Goal: Check status: Check status

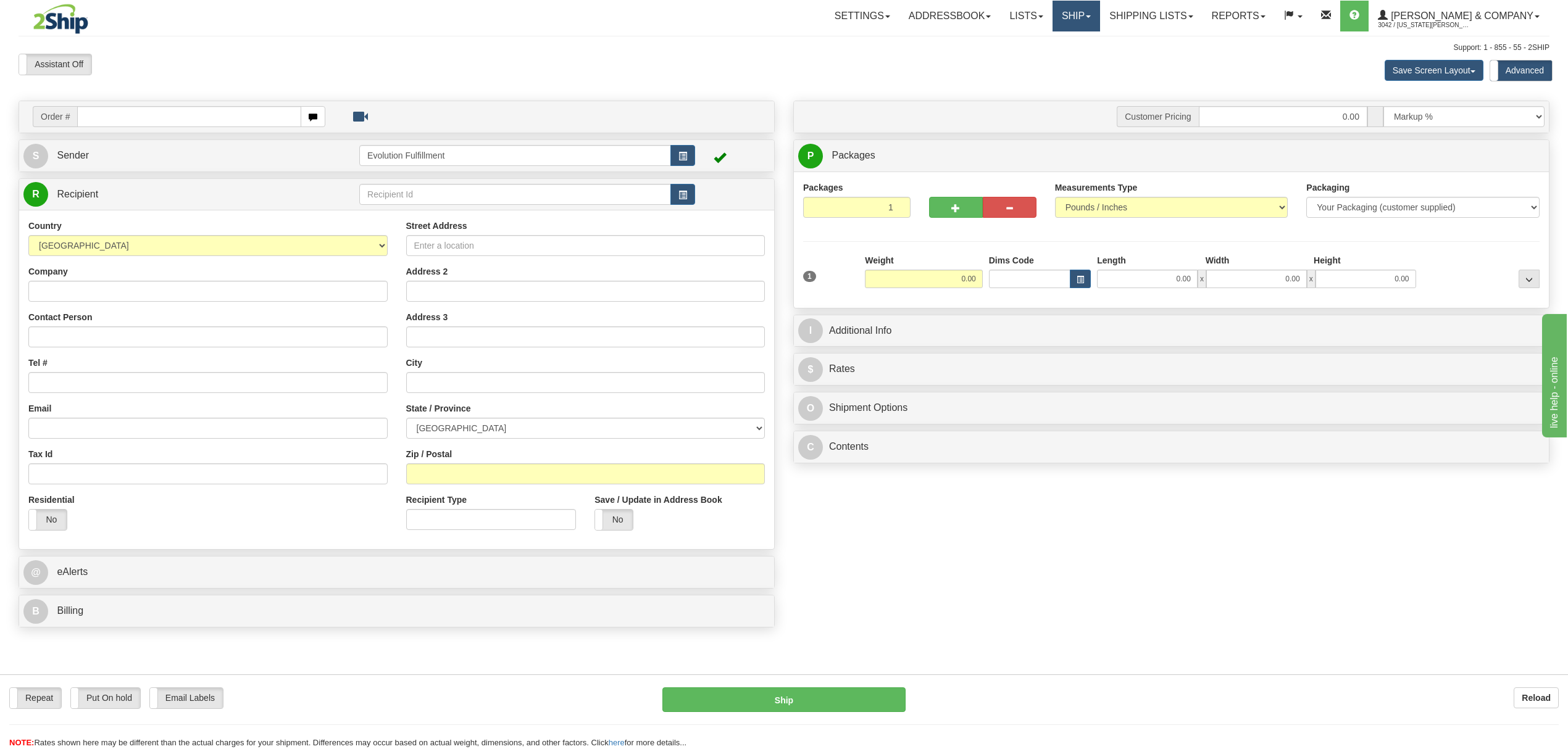
click at [1100, 28] on link "Ship" at bounding box center [1075, 16] width 48 height 31
click at [1087, 60] on span "OnHold / Order Queue" at bounding box center [1044, 59] width 87 height 10
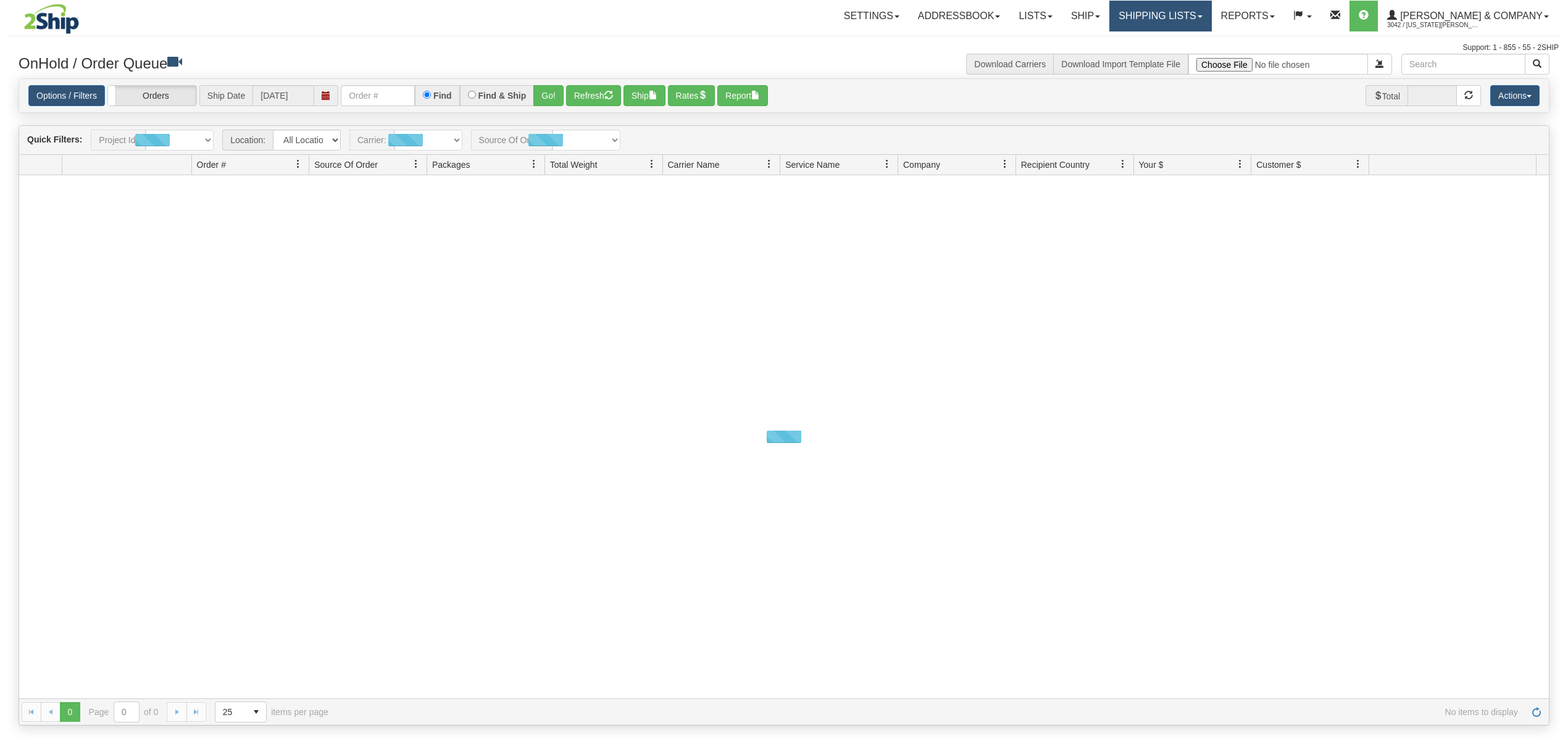
click at [1204, 11] on link "Shipping lists" at bounding box center [1160, 16] width 102 height 31
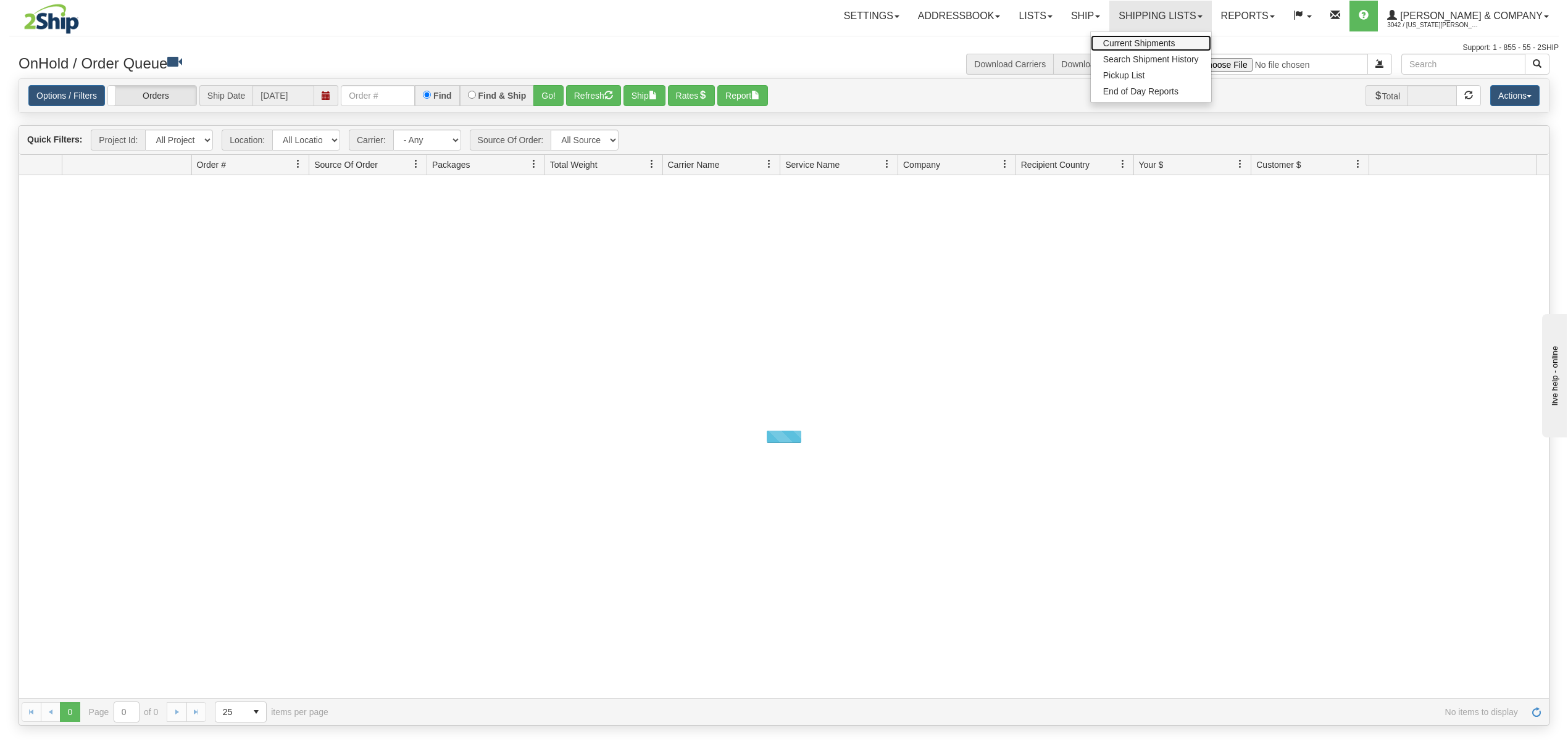
click at [1176, 41] on span "Current Shipments" at bounding box center [1139, 43] width 72 height 10
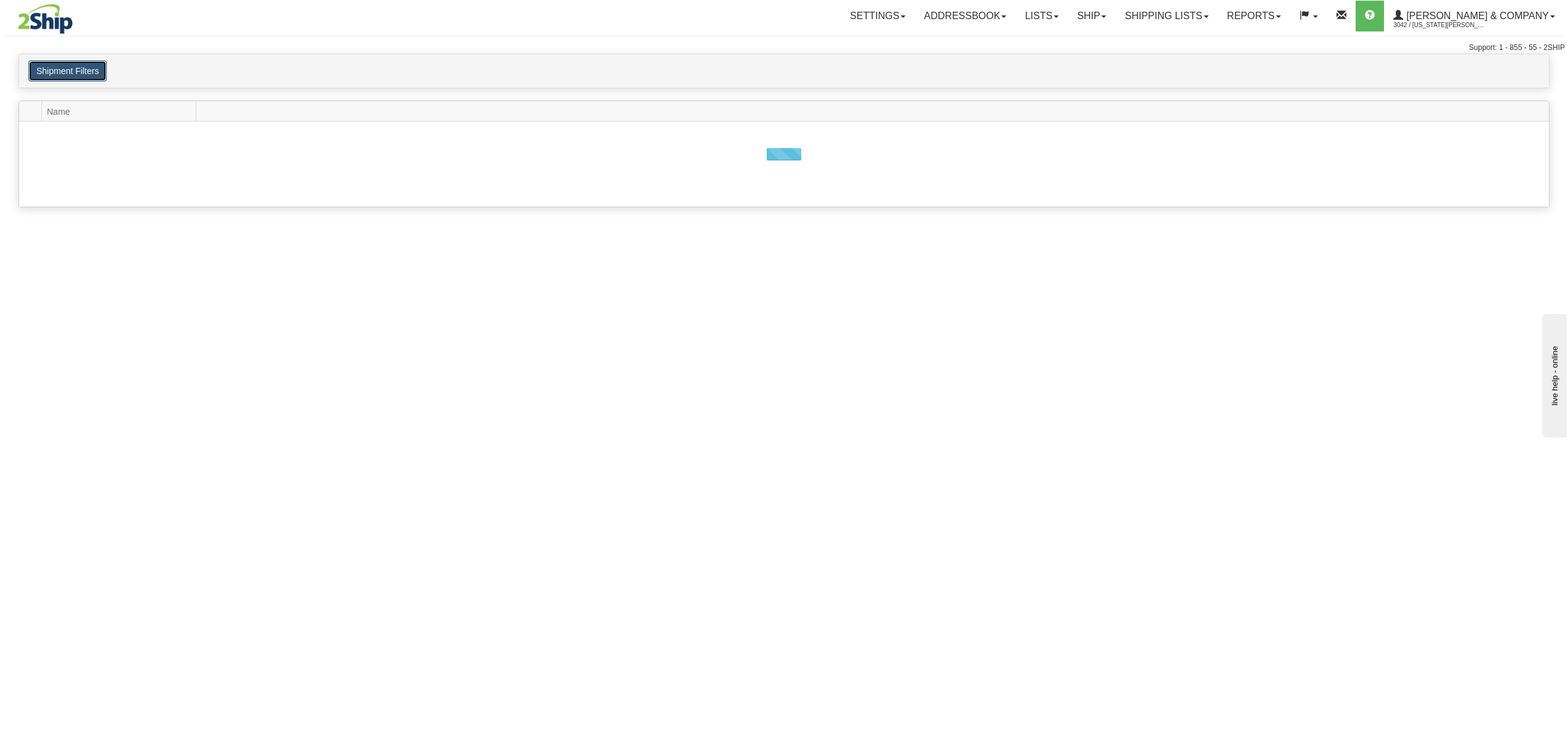
click at [89, 74] on button "Shipment Filters" at bounding box center [68, 70] width 78 height 21
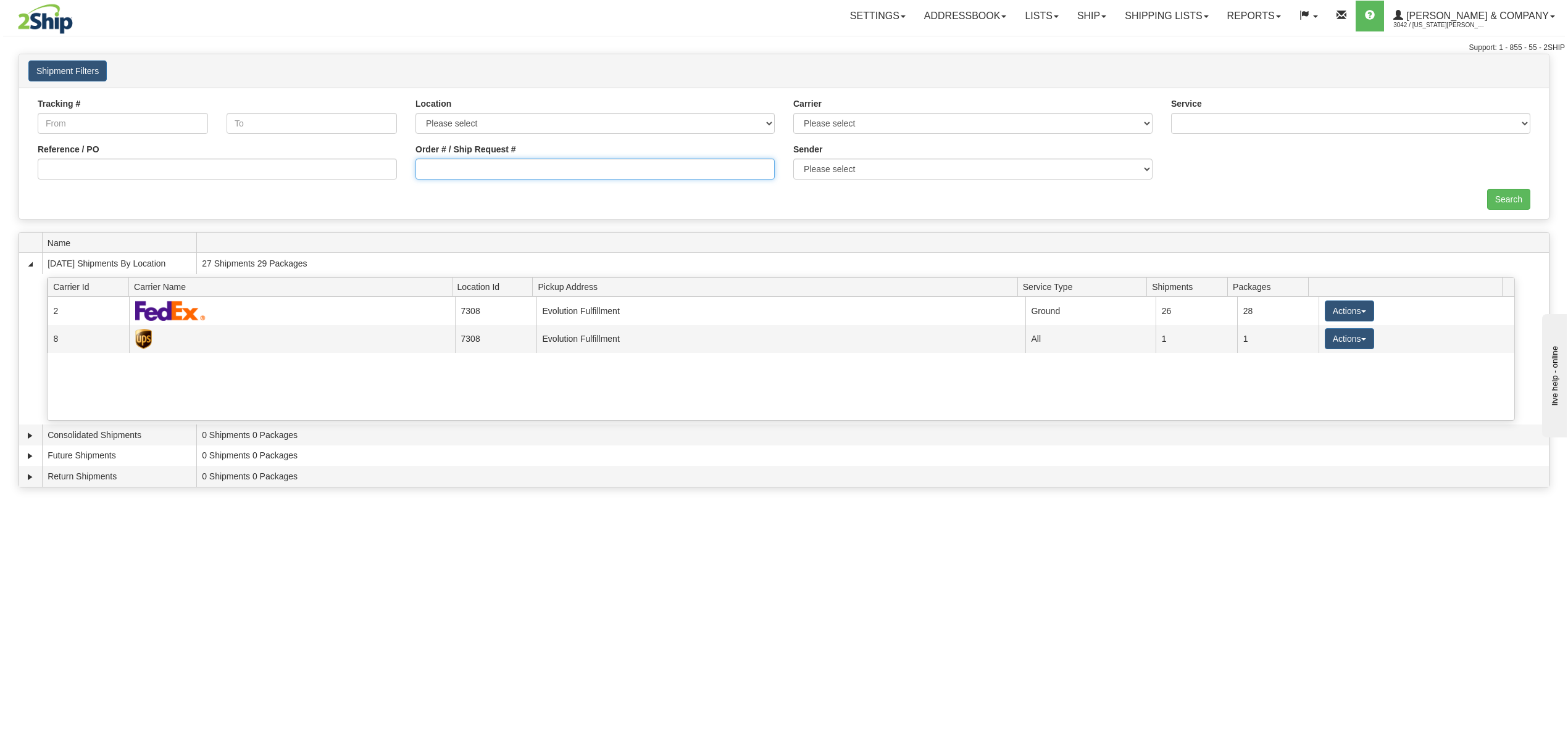
click at [526, 170] on input "Order # / Ship Request #" at bounding box center [595, 169] width 359 height 21
type input "904044"
click at [1497, 194] on input "Search" at bounding box center [1509, 199] width 43 height 21
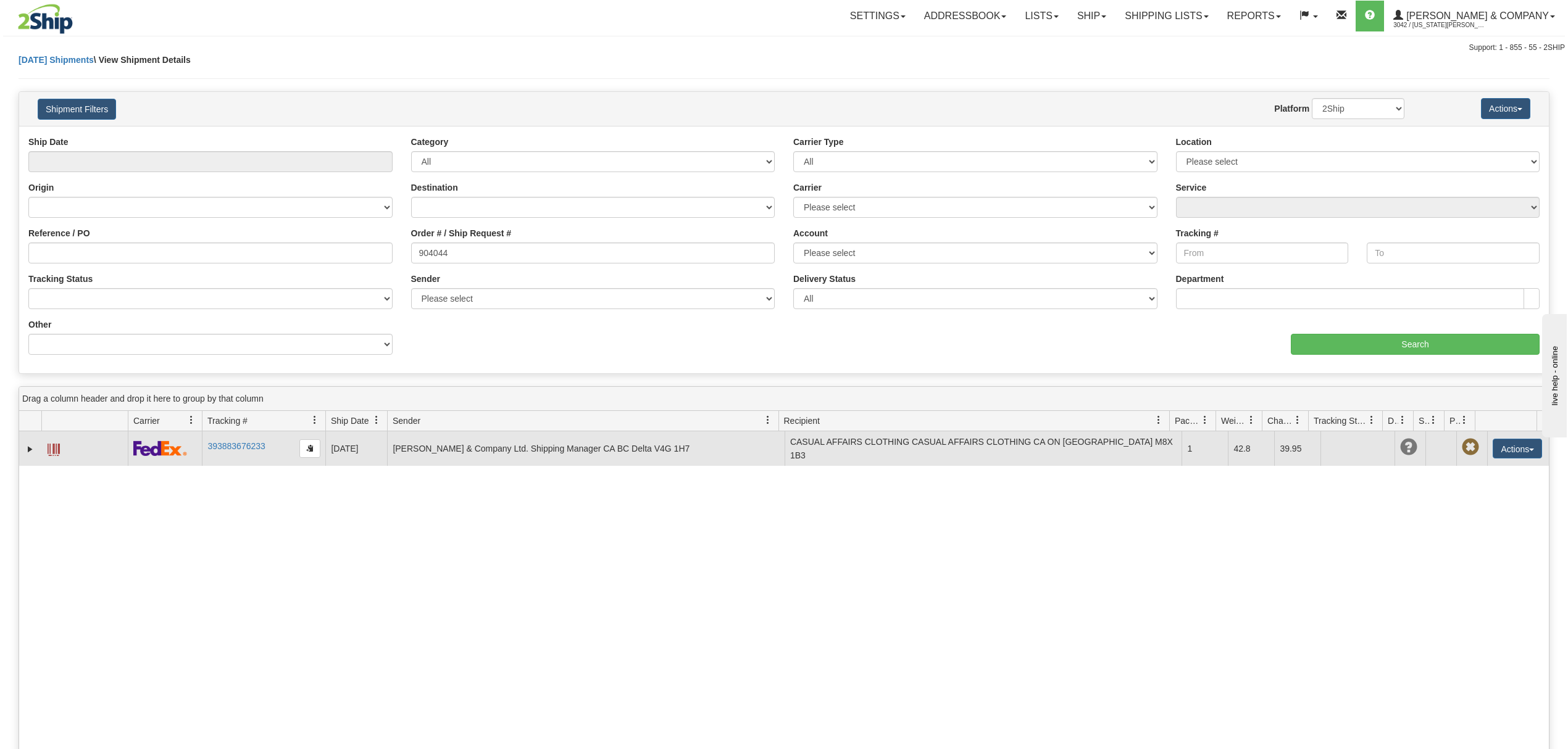
click at [54, 453] on span at bounding box center [53, 450] width 13 height 13
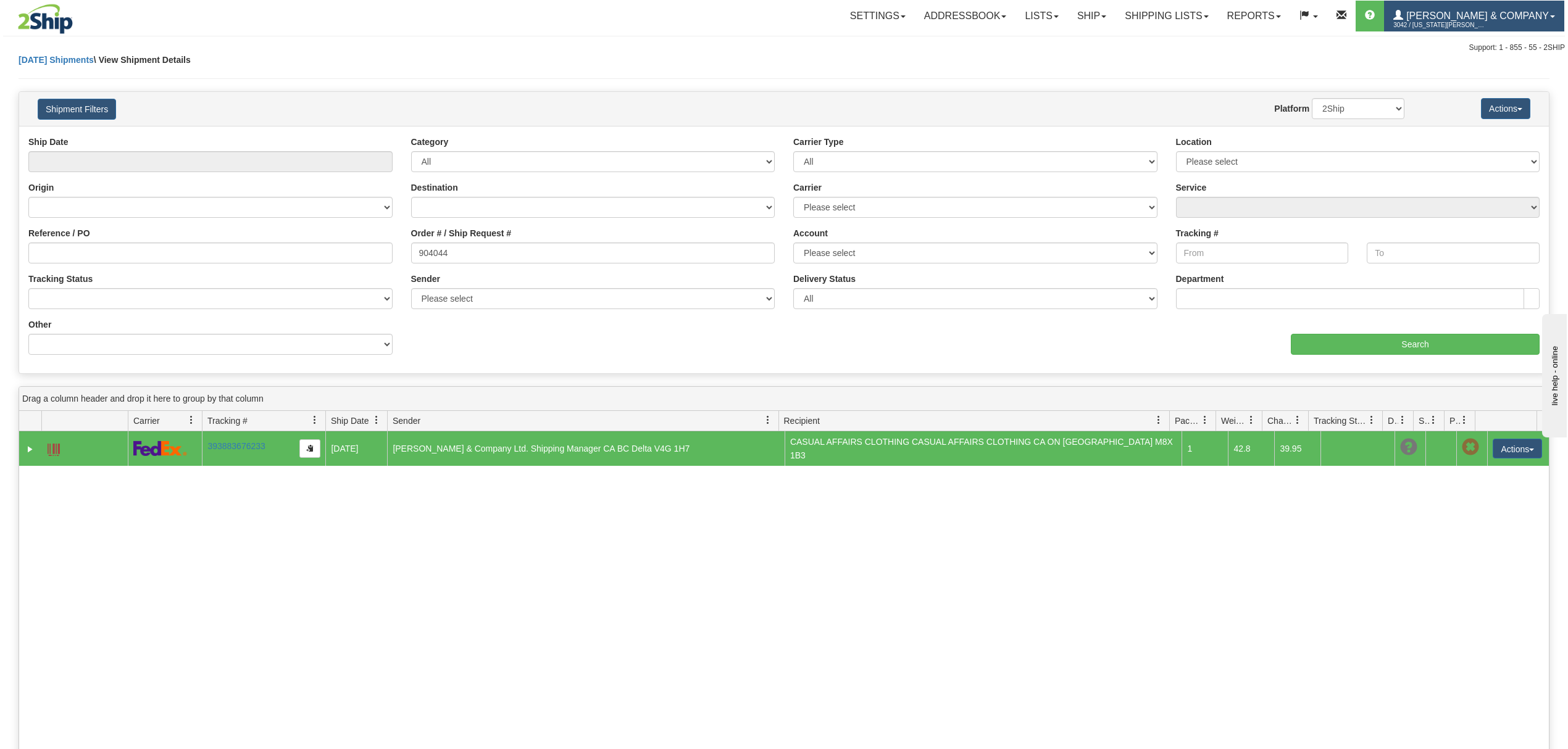
click at [1478, 13] on span "[PERSON_NAME] & Company" at bounding box center [1475, 16] width 145 height 11
click at [1474, 72] on span "LOG OUT" at bounding box center [1481, 75] width 39 height 10
